Goal: Find specific page/section: Find specific page/section

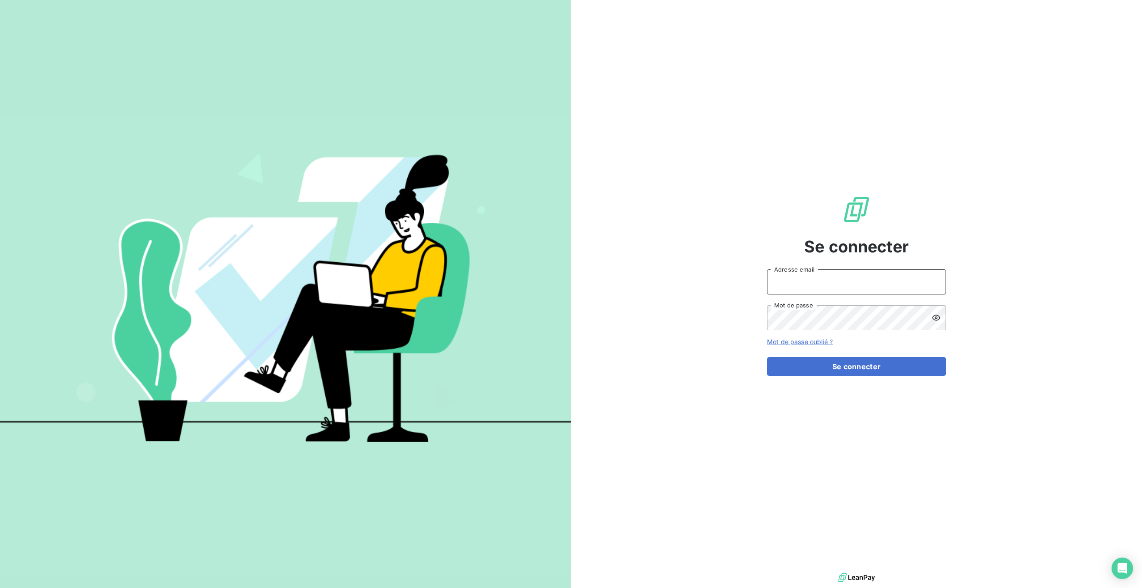
click at [783, 281] on input "Adresse email" at bounding box center [856, 281] width 179 height 25
type input "[EMAIL_ADDRESS][DOMAIN_NAME]"
click at [826, 371] on button "Se connecter" at bounding box center [856, 366] width 179 height 19
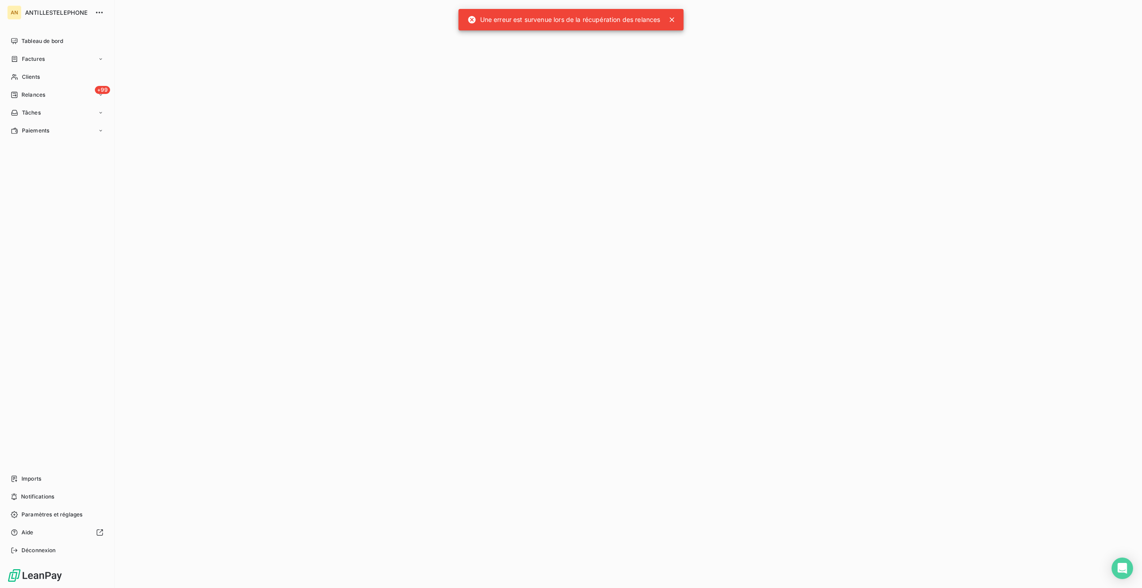
click at [42, 77] on div "Clients" at bounding box center [57, 77] width 100 height 14
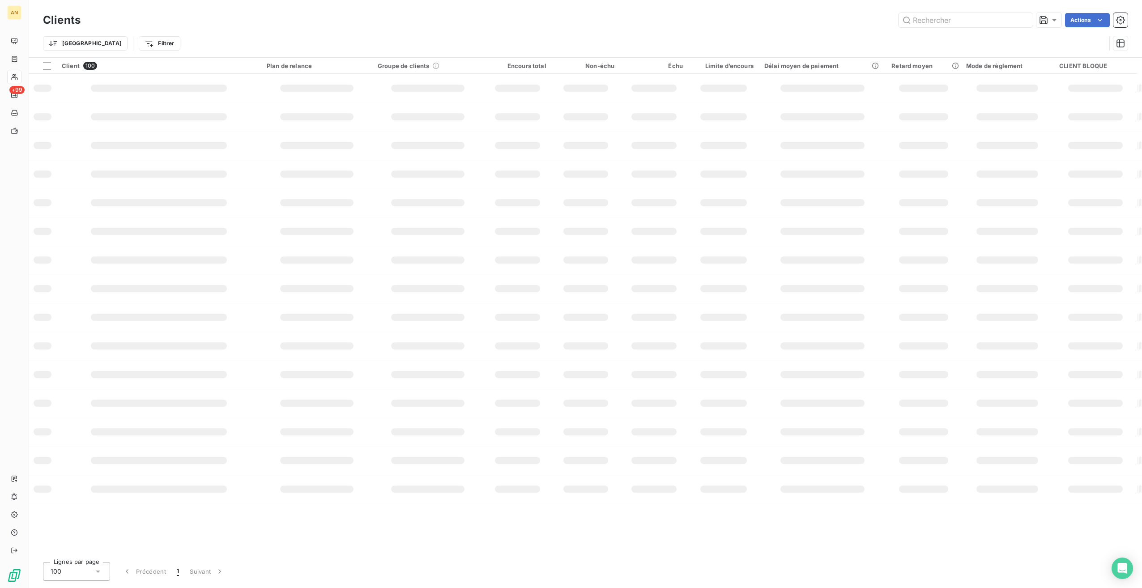
click at [941, 19] on input "text" at bounding box center [966, 20] width 134 height 14
type input "atome"
click at [312, 89] on td "Plan de relance" at bounding box center [317, 84] width 111 height 21
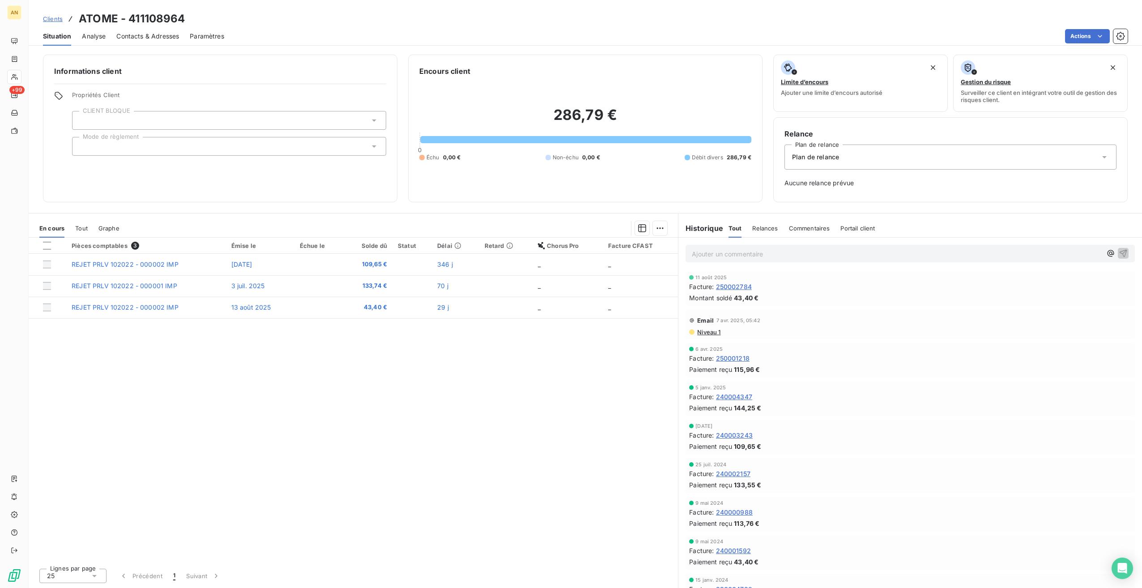
click at [80, 231] on div "Tout" at bounding box center [81, 228] width 13 height 19
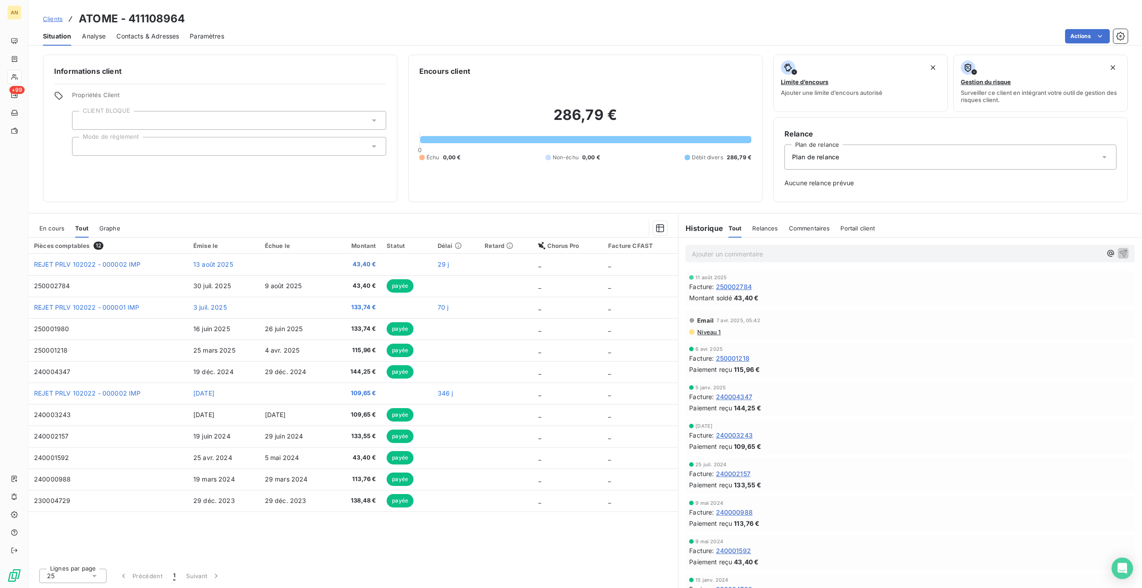
click at [168, 287] on td "250002784" at bounding box center [108, 285] width 159 height 21
